Goal: Task Accomplishment & Management: Manage account settings

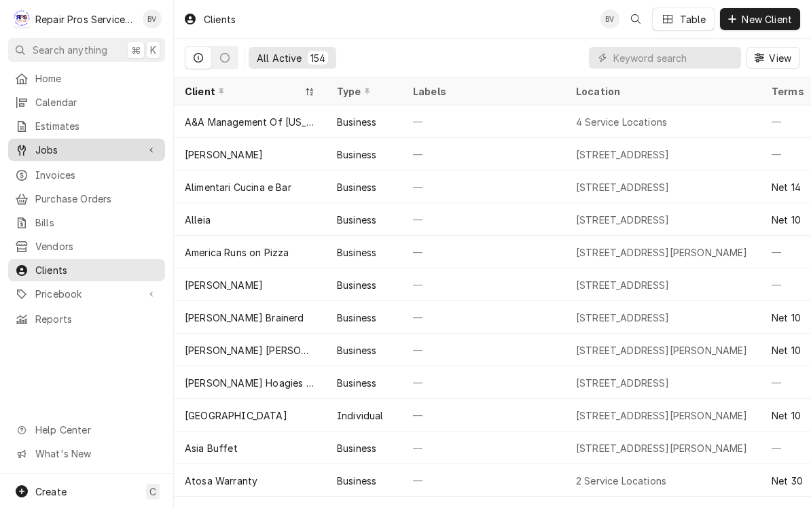
click at [50, 151] on span "Jobs" at bounding box center [86, 150] width 103 height 14
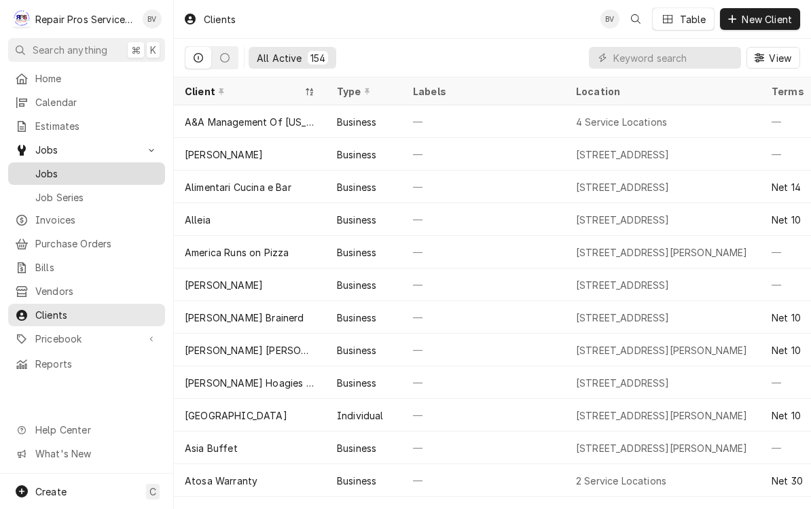
click at [44, 166] on span "Jobs" at bounding box center [96, 173] width 123 height 14
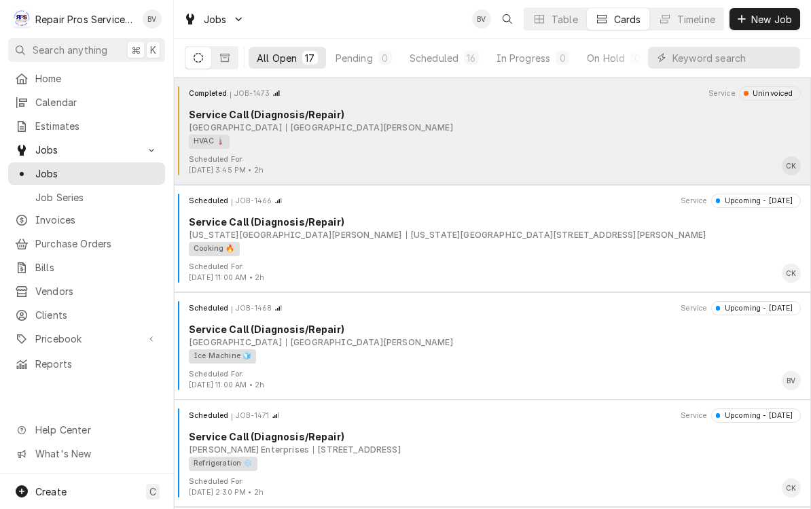
click at [603, 138] on div "HVAC 🌡️" at bounding box center [490, 141] width 602 height 14
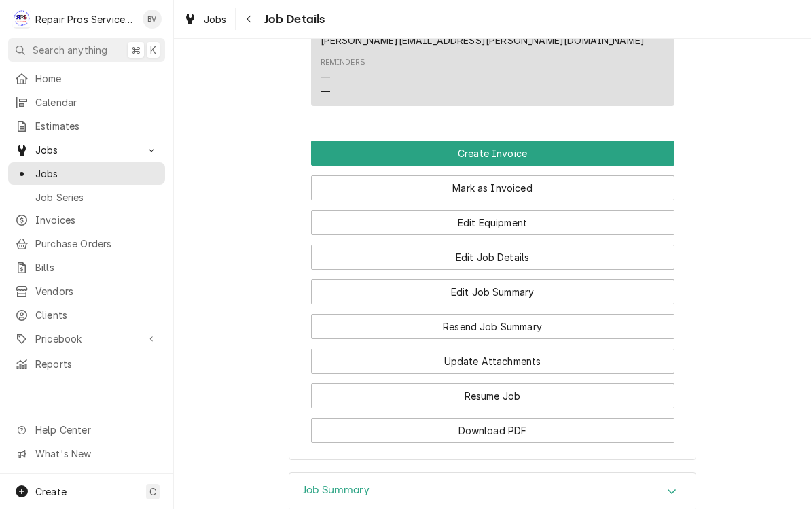
scroll to position [921, 0]
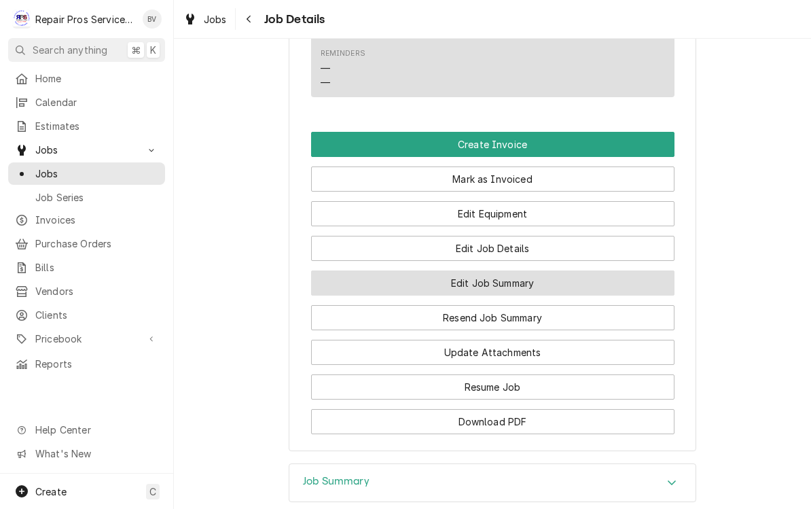
click at [549, 270] on button "Edit Job Summary" at bounding box center [492, 282] width 363 height 25
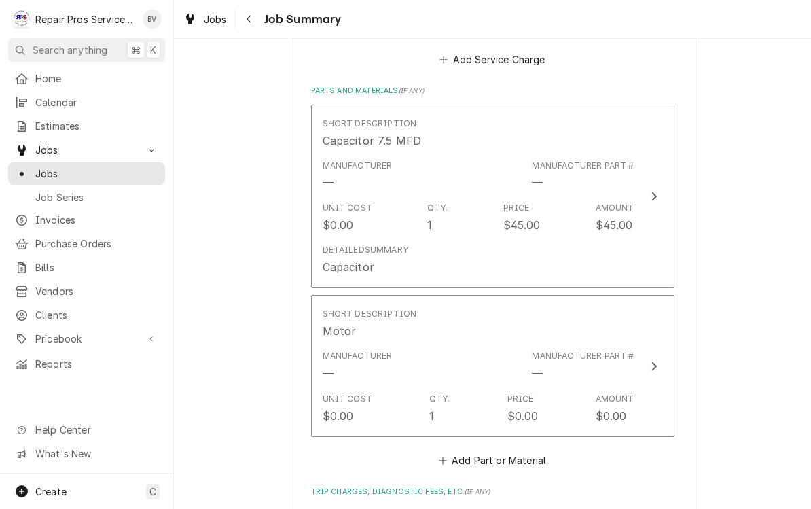
scroll to position [1277, 0]
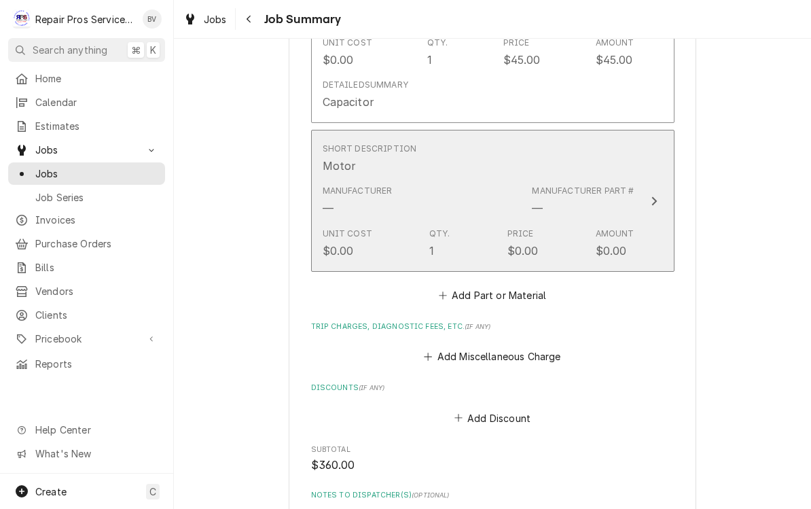
click at [653, 211] on button "Short Description Motor Manufacturer — Manufacturer Part # — Unit Cost $0.00 Qt…" at bounding box center [492, 201] width 363 height 142
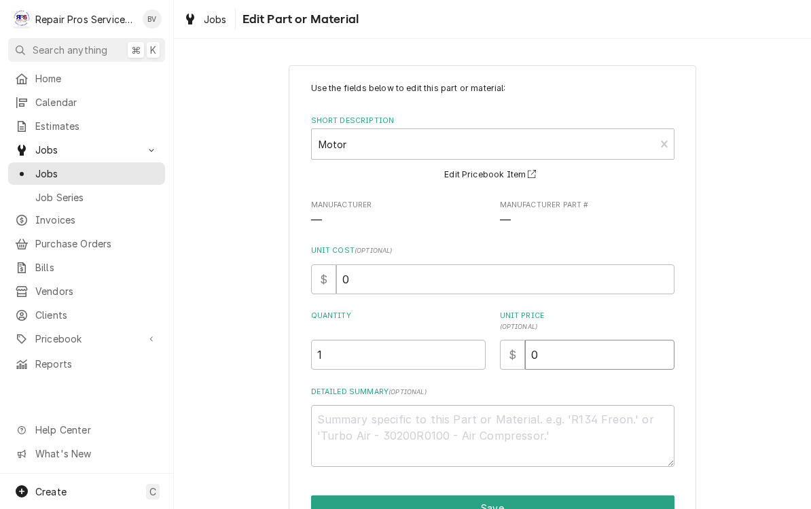
click at [574, 355] on input "0" at bounding box center [599, 355] width 149 height 30
type textarea "x"
type input "2"
type textarea "x"
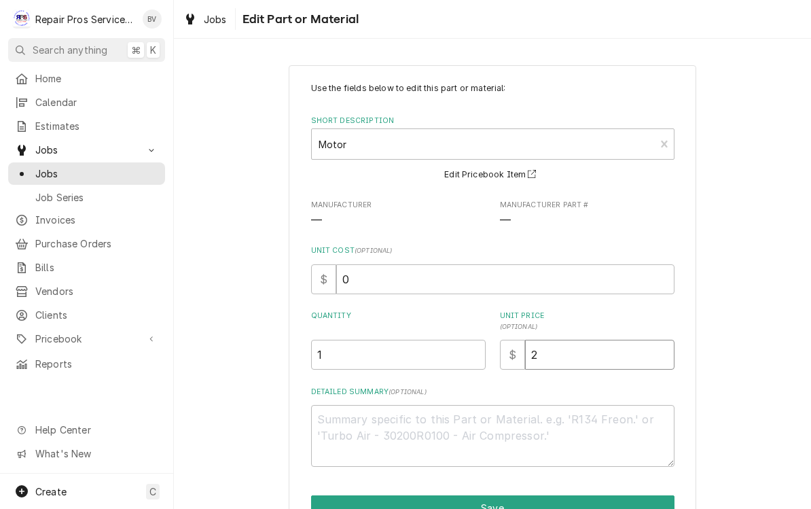
type input "23"
type textarea "x"
type input "232"
type textarea "x"
type input "232.6"
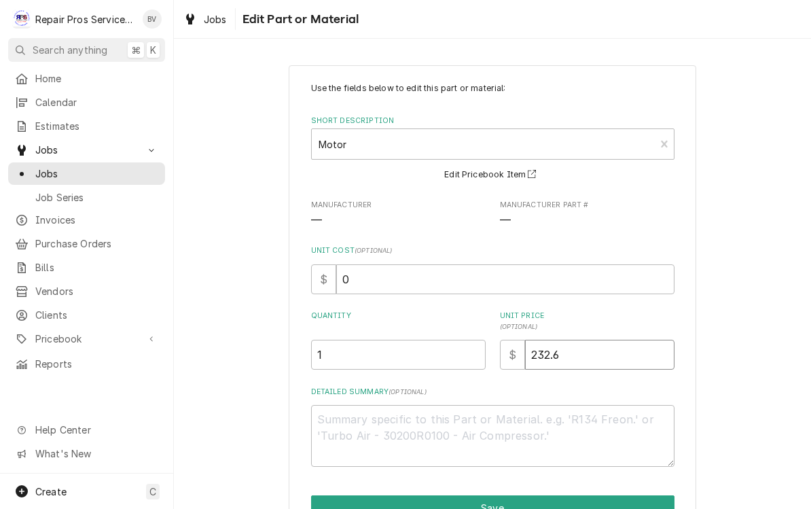
type textarea "x"
type input "232.66"
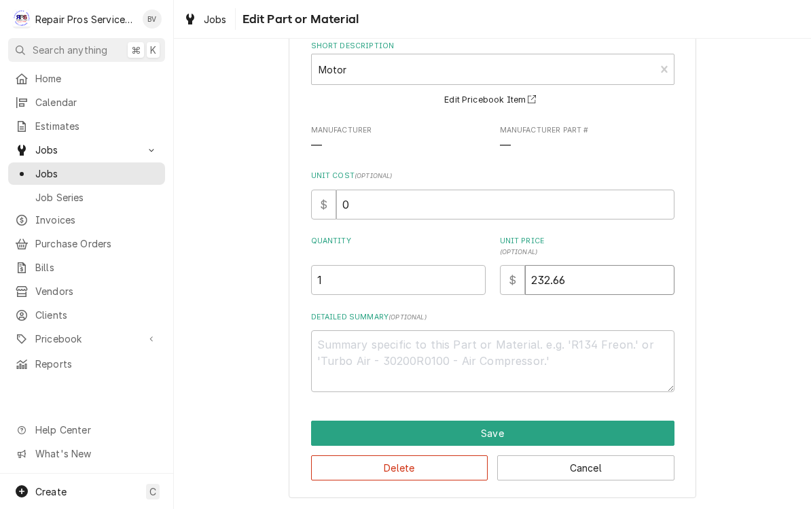
scroll to position [73, 0]
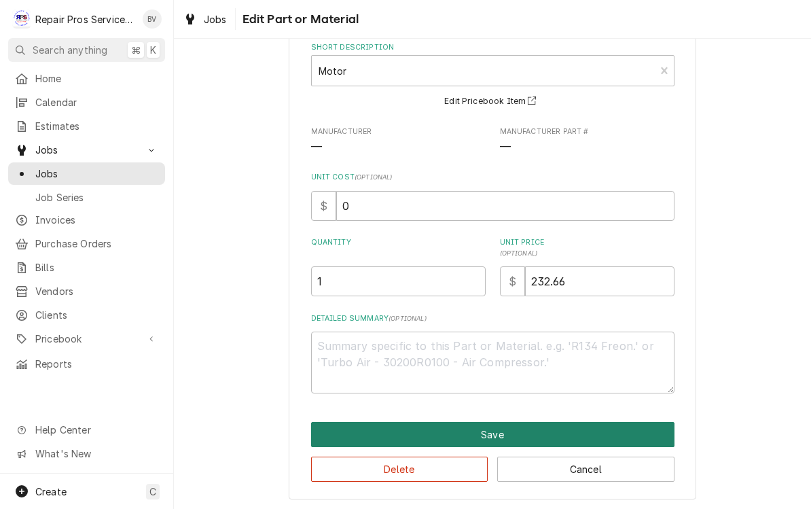
click at [505, 422] on button "Save" at bounding box center [492, 434] width 363 height 25
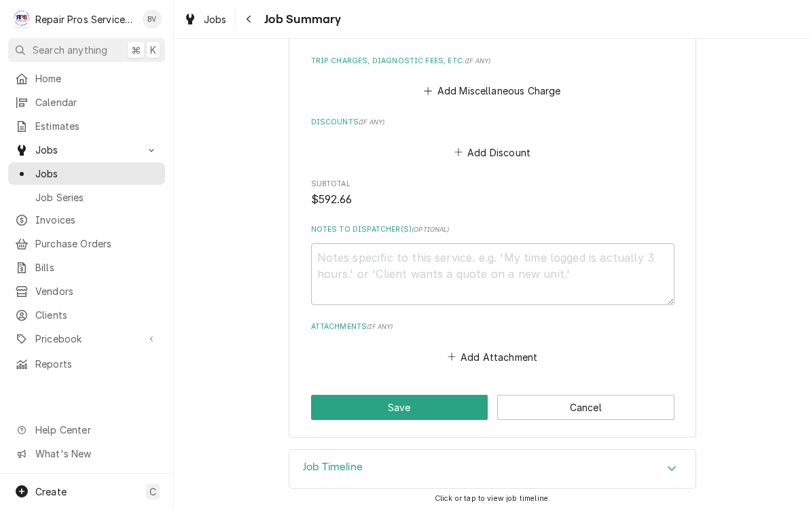
scroll to position [1706, 0]
click at [356, 397] on button "Save" at bounding box center [399, 407] width 177 height 25
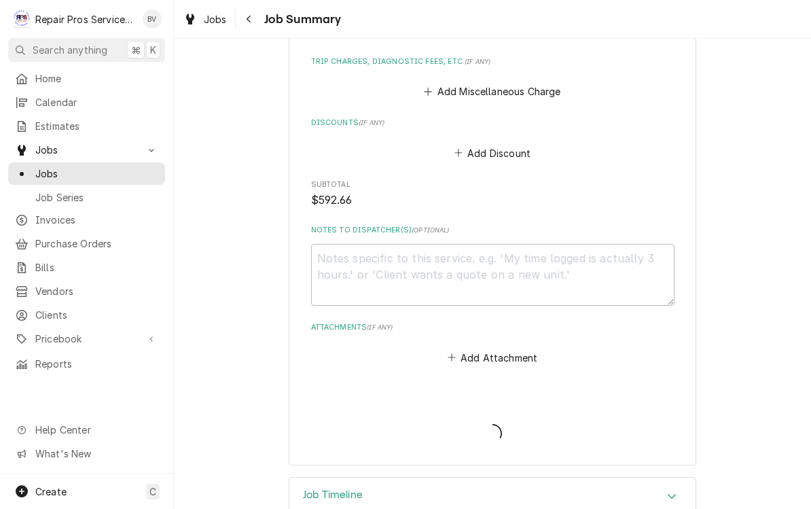
type textarea "x"
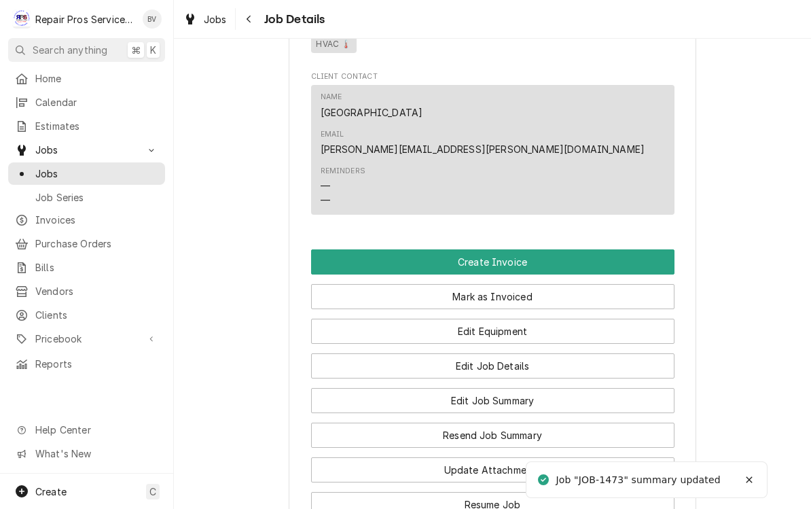
scroll to position [805, 0]
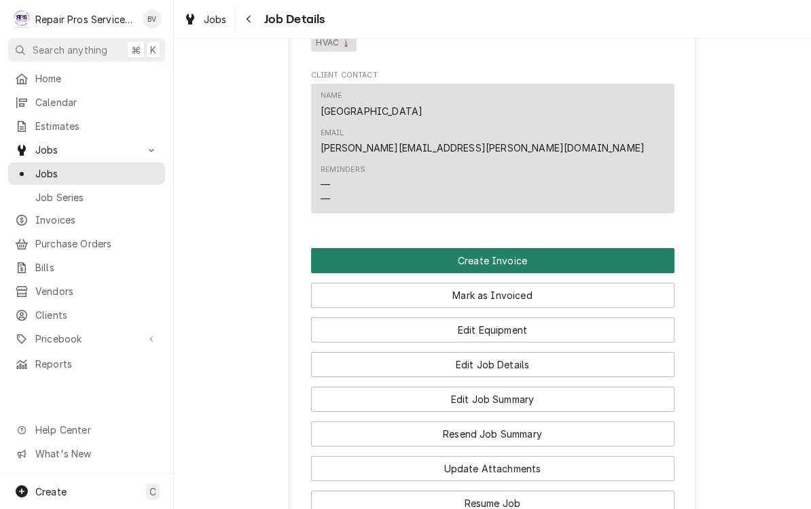
click at [598, 248] on button "Create Invoice" at bounding box center [492, 260] width 363 height 25
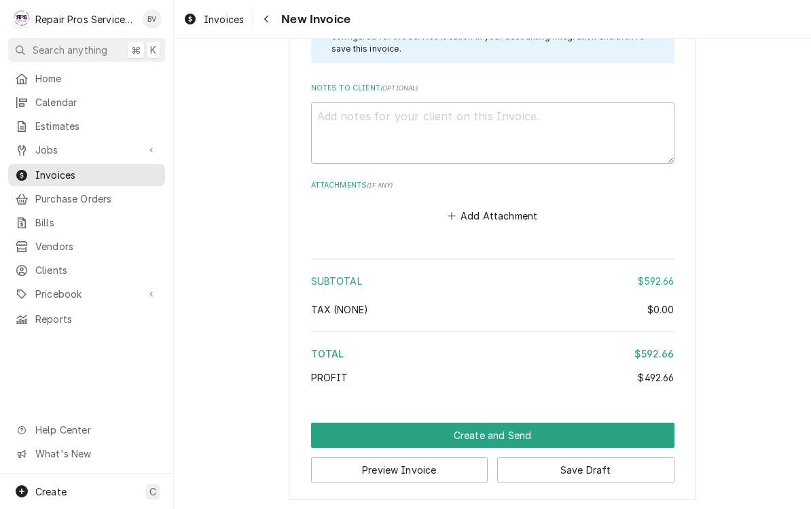
scroll to position [2556, 0]
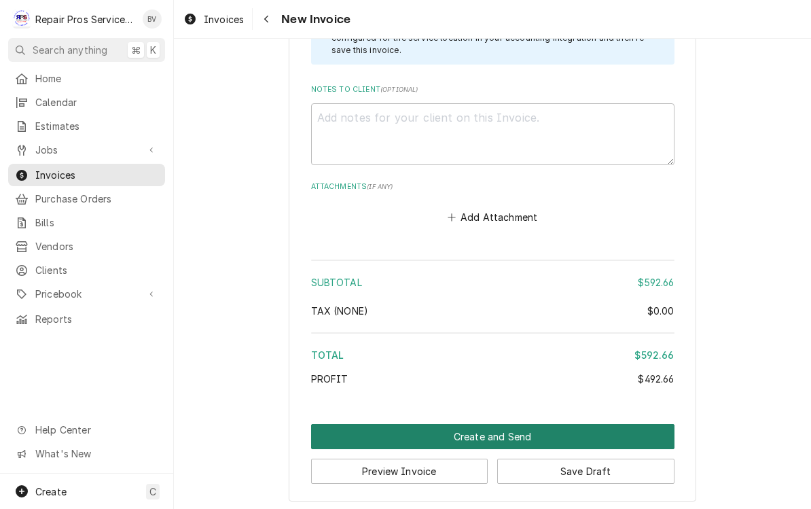
click at [500, 427] on button "Create and Send" at bounding box center [492, 436] width 363 height 25
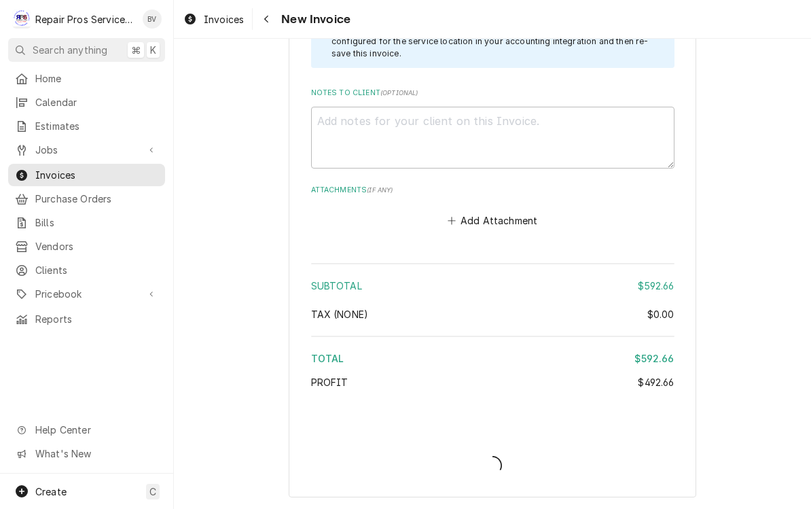
scroll to position [2547, 0]
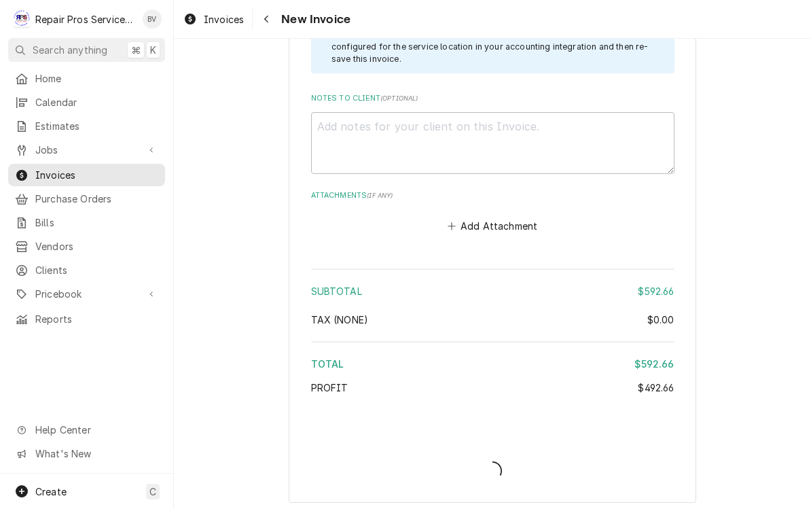
type textarea "x"
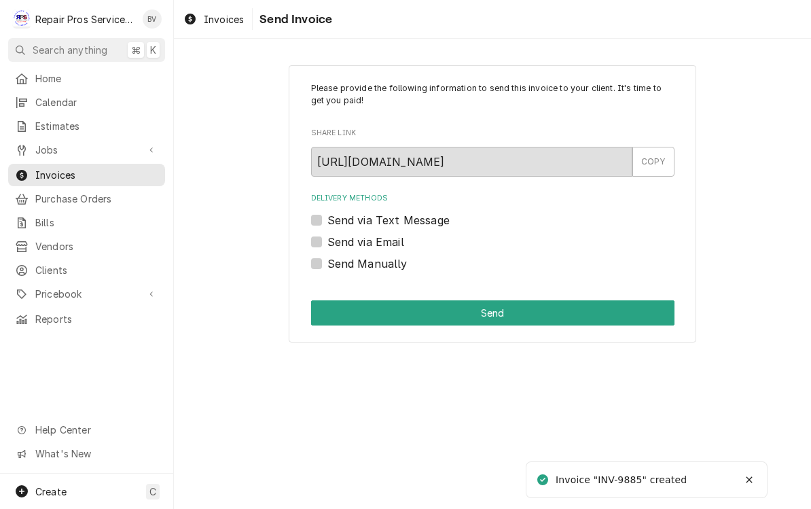
click at [327, 261] on label "Send Manually" at bounding box center [367, 263] width 80 height 16
click at [327, 261] on input "Send Manually" at bounding box center [508, 270] width 363 height 30
checkbox input "true"
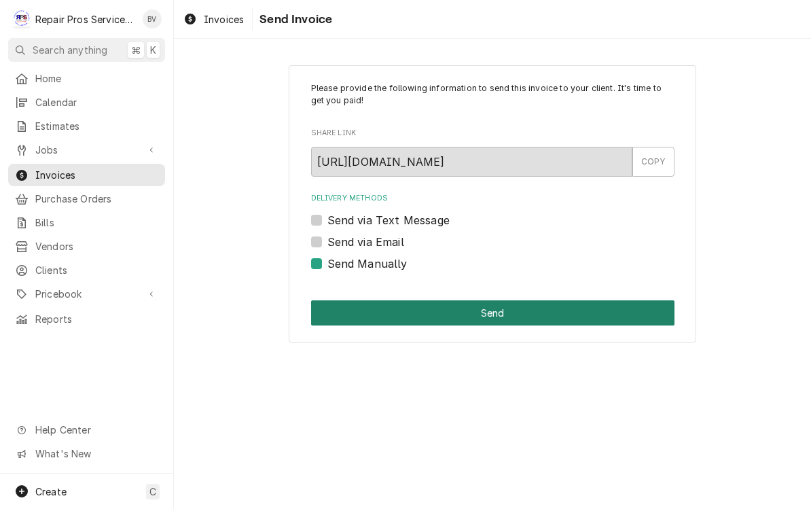
click at [562, 314] on button "Send" at bounding box center [492, 312] width 363 height 25
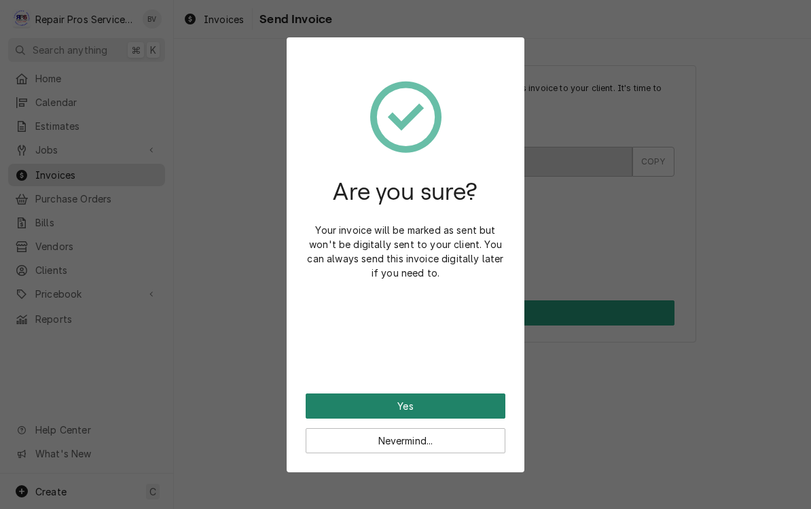
click at [455, 401] on button "Yes" at bounding box center [406, 405] width 200 height 25
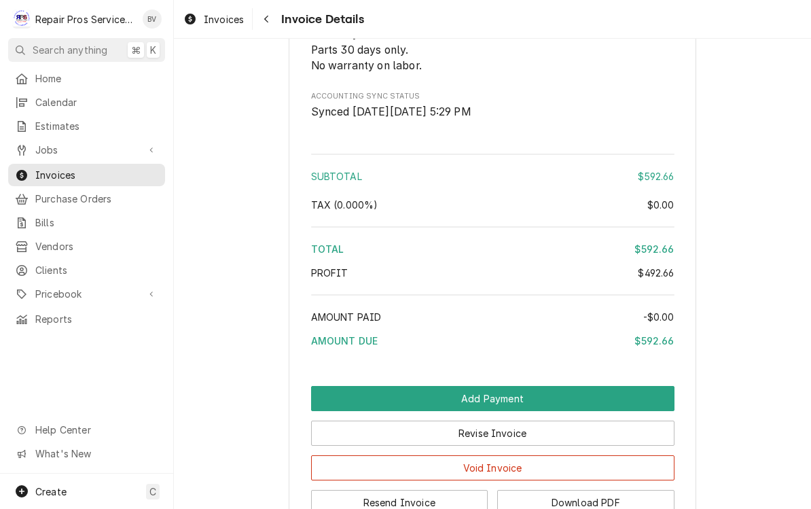
scroll to position [2339, 0]
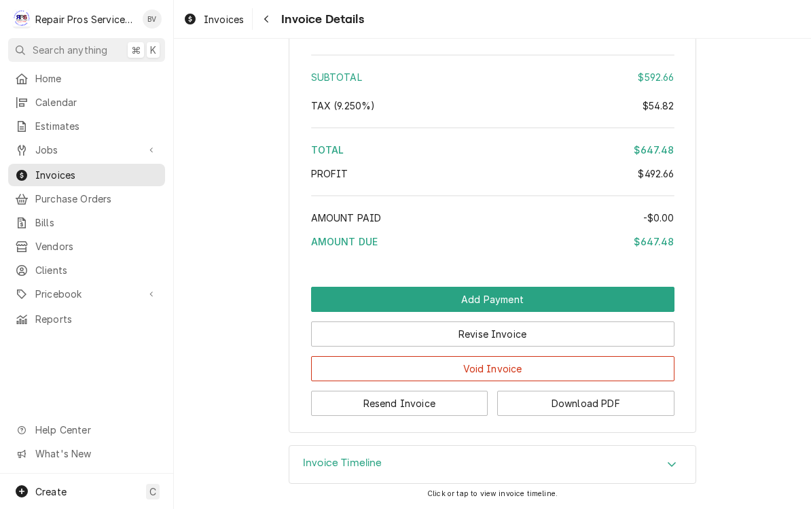
scroll to position [2464, 0]
click at [440, 401] on button "Resend Invoice" at bounding box center [399, 402] width 177 height 25
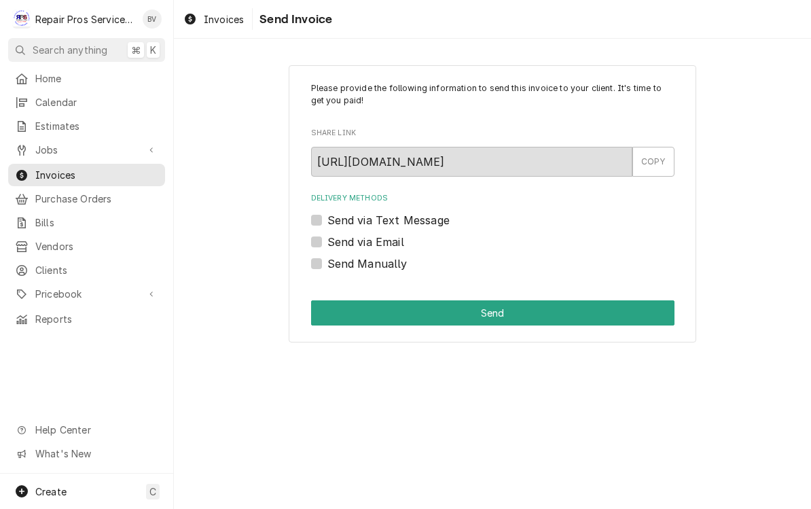
click at [327, 238] on label "Send via Email" at bounding box center [365, 242] width 77 height 16
click at [327, 238] on input "Send via Email" at bounding box center [508, 249] width 363 height 30
checkbox input "true"
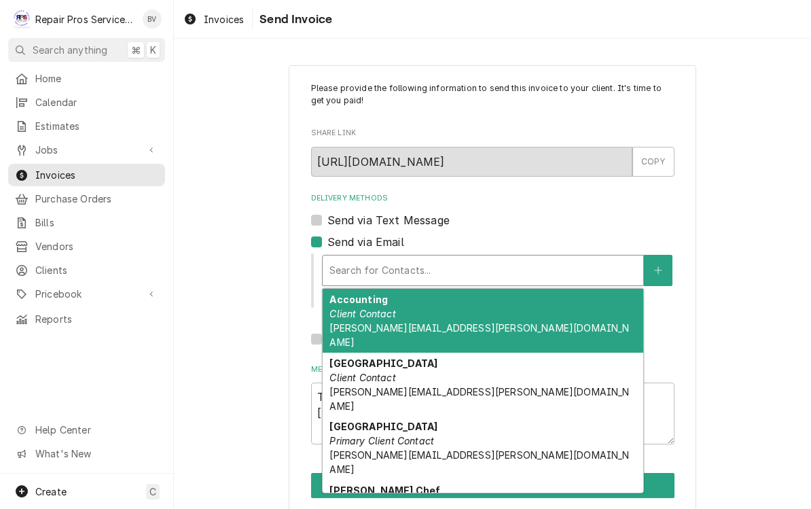
click at [506, 314] on div "Accounting Client Contact cameron.kennedy@marriottchattanooga.com" at bounding box center [483, 321] width 321 height 64
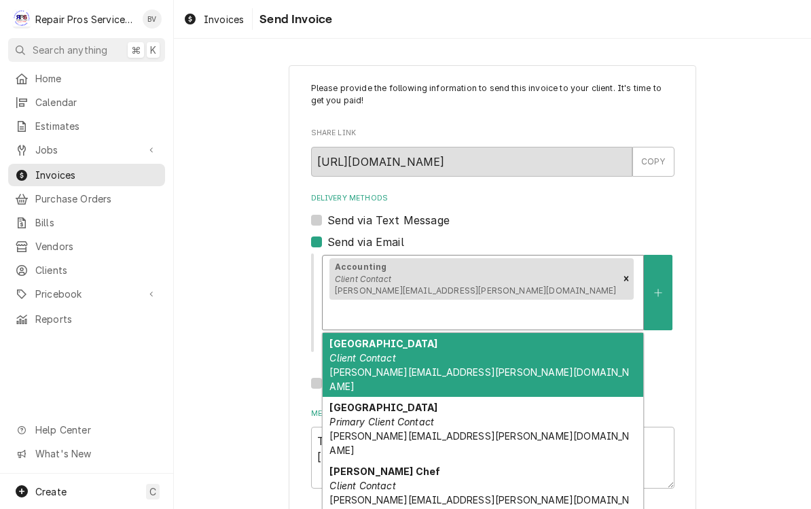
click at [522, 335] on div "Marriott Chattanooga Client Contact brian.kvale@marriottchattanooga.com" at bounding box center [483, 365] width 321 height 64
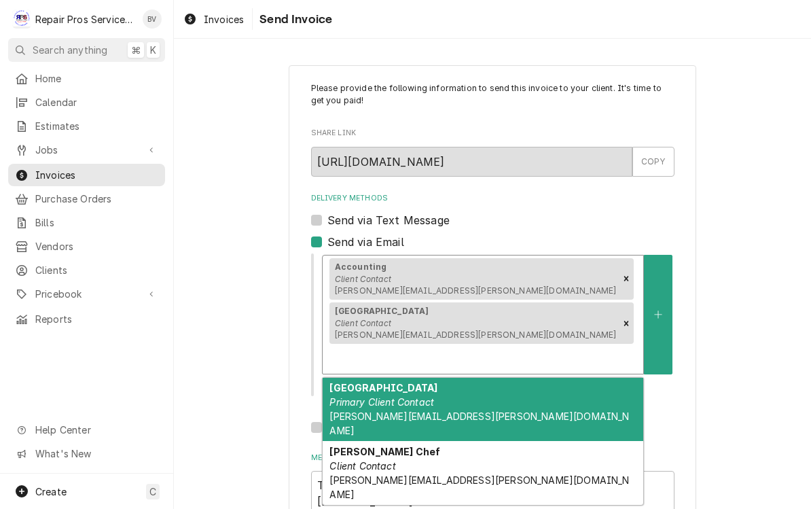
click at [483, 378] on div "Marriott Chattanooga Primary Client Contact jason.raynor@marriottchattanooga.com" at bounding box center [483, 410] width 321 height 64
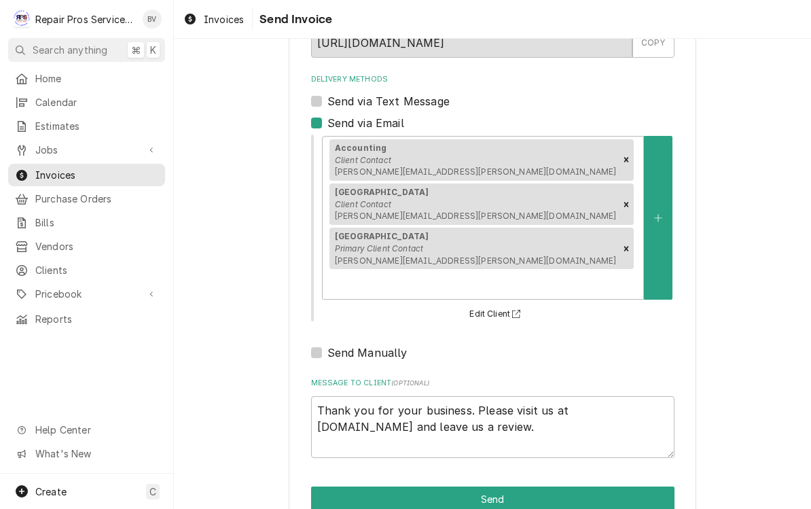
scroll to position [117, 0]
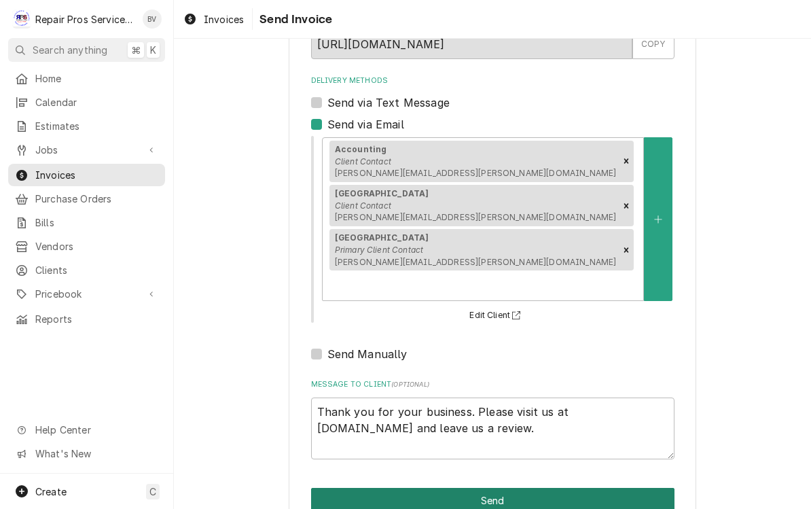
click at [492, 488] on button "Send" at bounding box center [492, 500] width 363 height 25
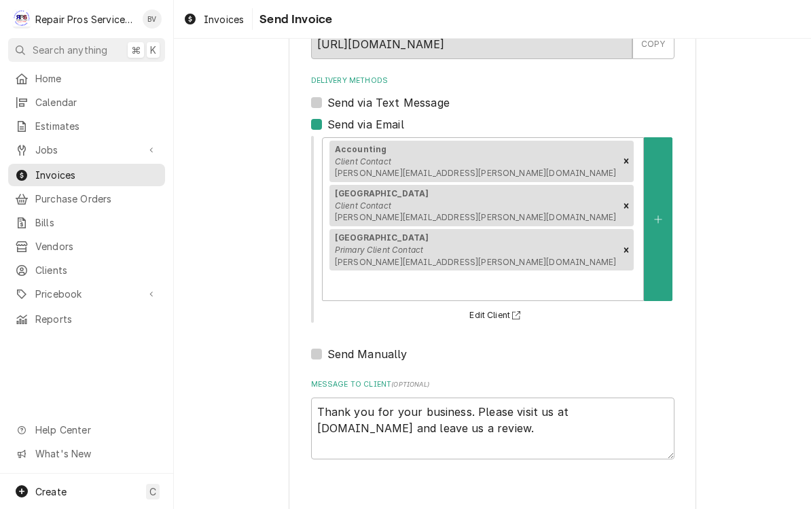
type textarea "x"
click at [52, 77] on span "Home" at bounding box center [96, 78] width 123 height 14
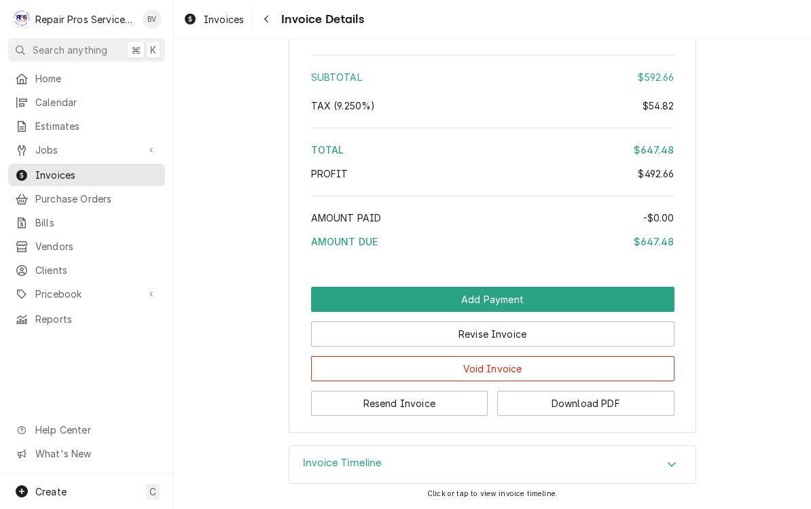
scroll to position [2464, 0]
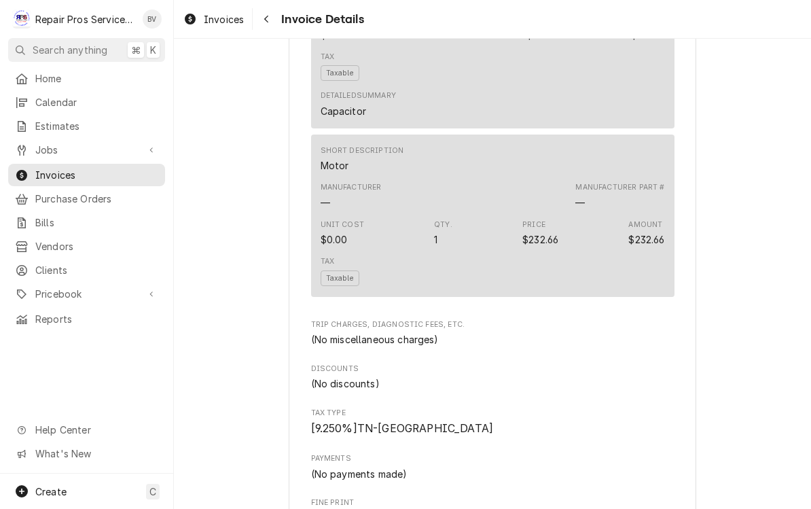
scroll to position [1751, 0]
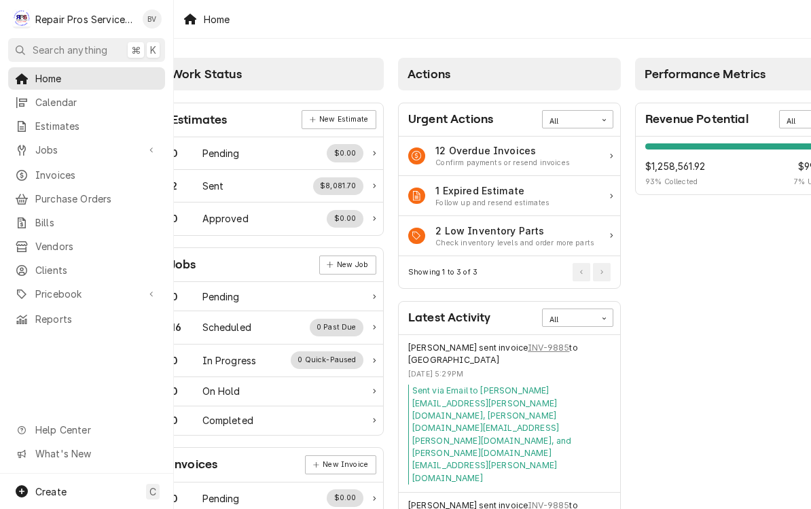
scroll to position [0, 37]
